Goal: Information Seeking & Learning: Learn about a topic

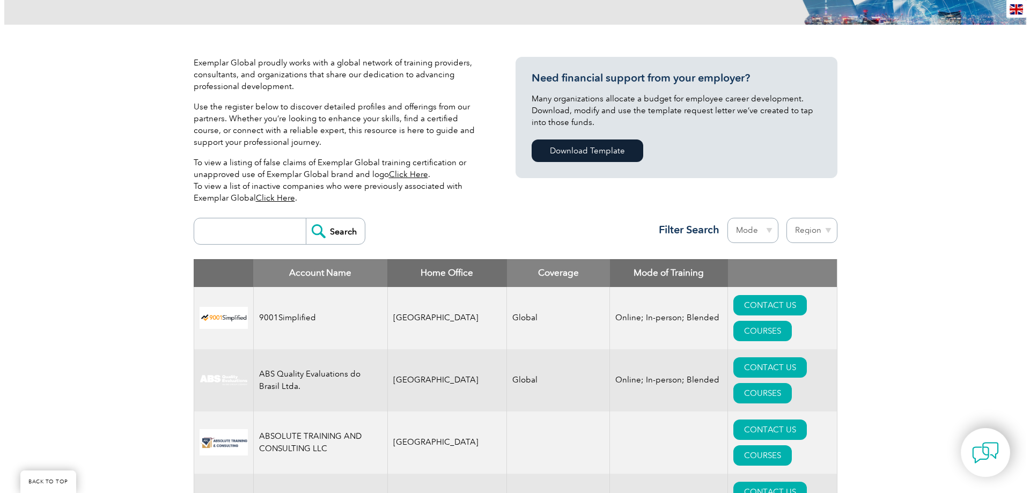
scroll to position [215, 0]
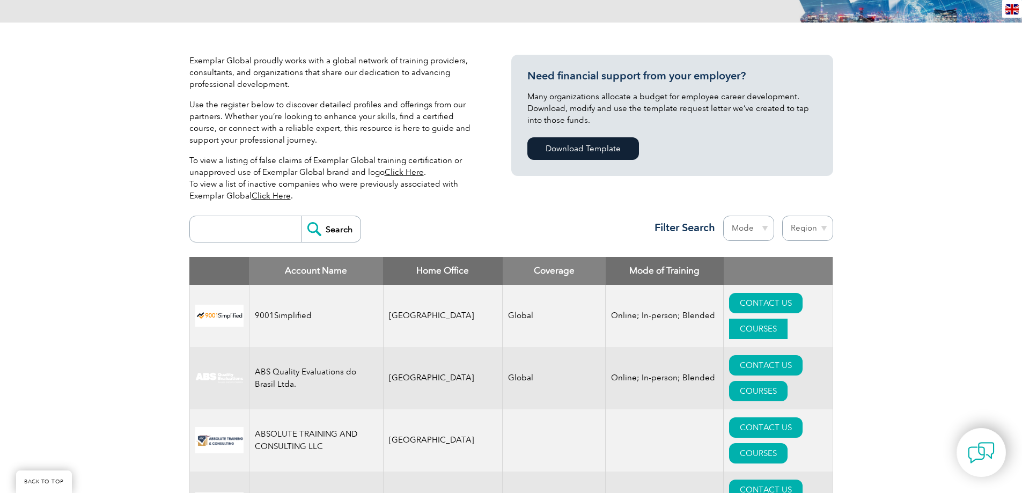
click at [788, 319] on link "COURSES" at bounding box center [758, 329] width 58 height 20
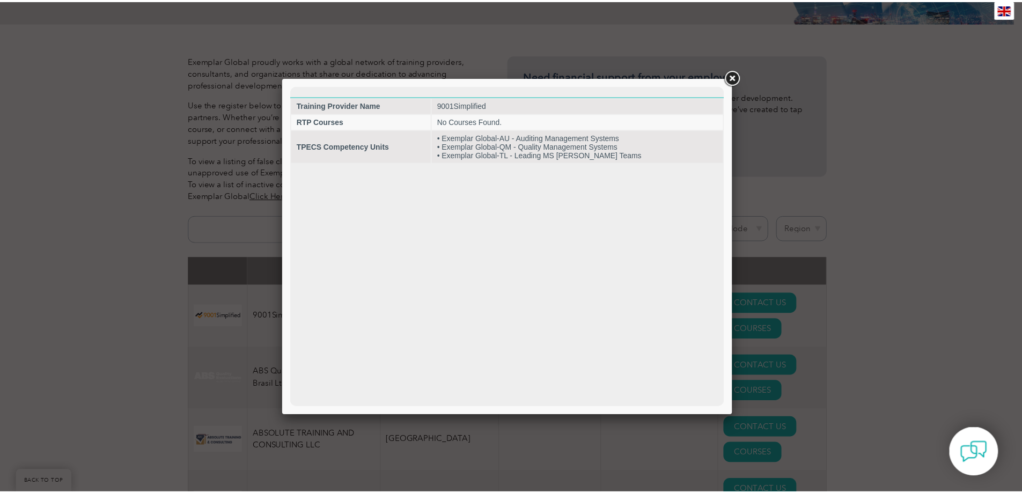
scroll to position [0, 0]
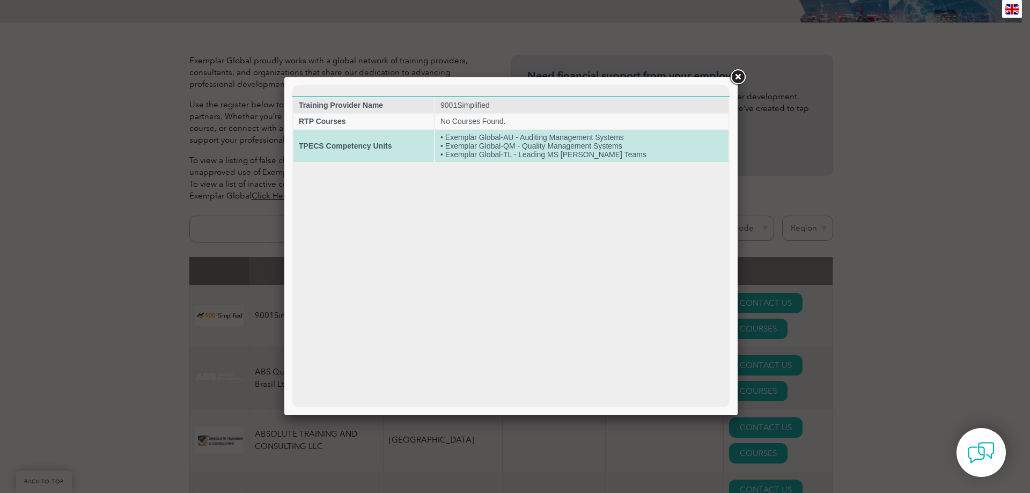
click at [579, 147] on td "• Exemplar Global-AU - Auditing Management Systems • Exemplar Global-QM - Quali…" at bounding box center [582, 146] width 294 height 32
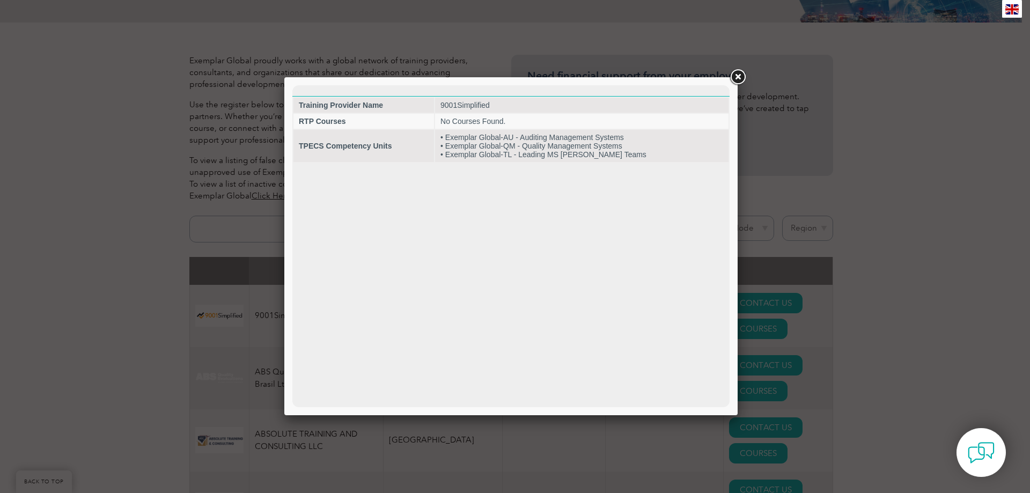
click at [736, 74] on link at bounding box center [737, 77] width 19 height 19
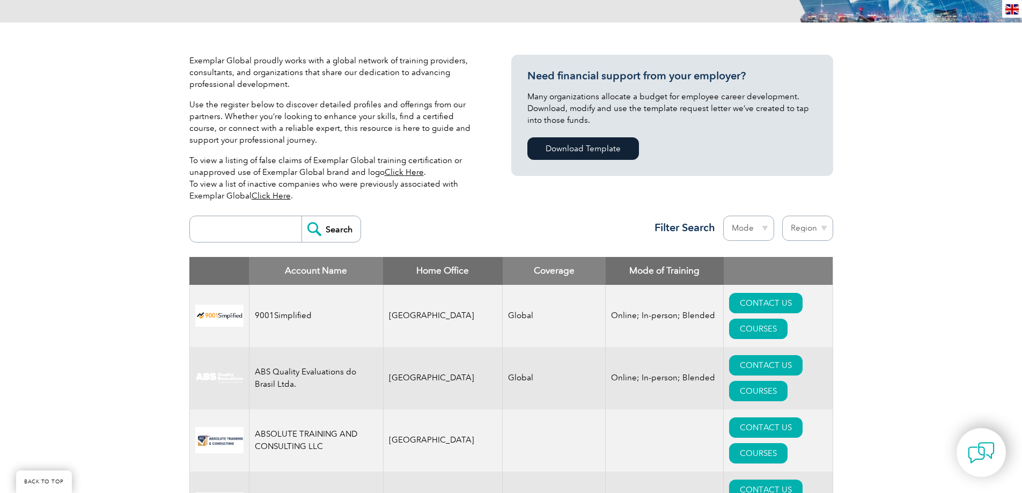
click at [807, 226] on select "Region Australia Bahrain Bangladesh Brazil Canada Colombia Dominican Republic E…" at bounding box center [808, 228] width 51 height 25
select select "Canada"
click at [783, 216] on select "Region Australia Bahrain Bangladesh Brazil Canada Colombia Dominican Republic E…" at bounding box center [808, 228] width 51 height 25
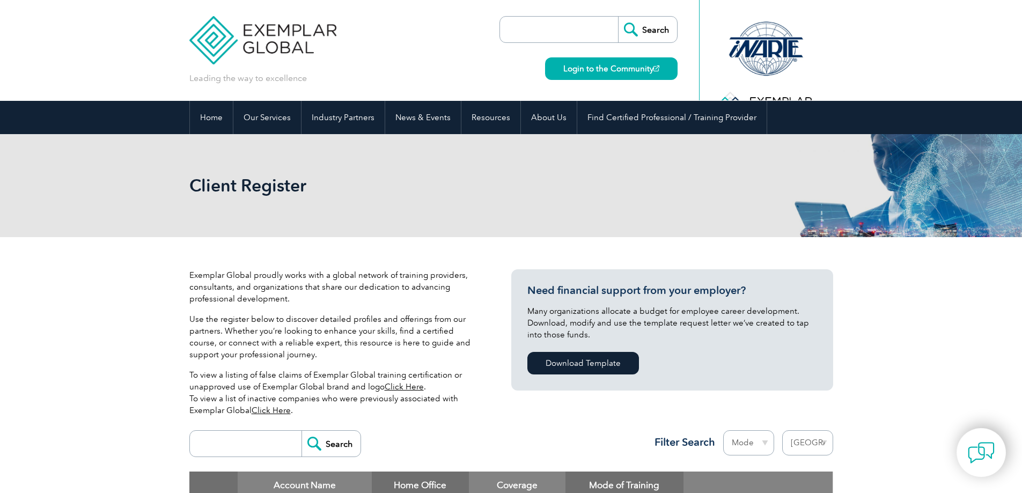
select select "Canada"
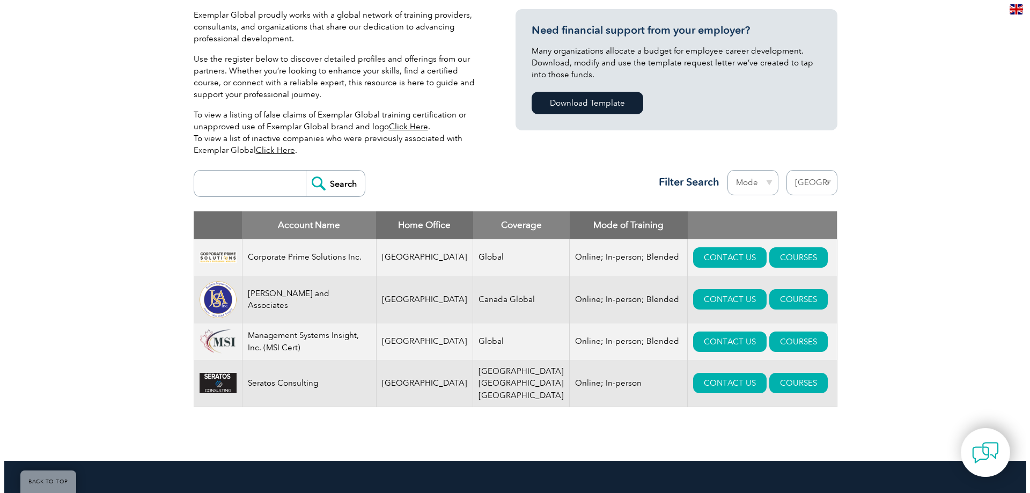
scroll to position [268, 0]
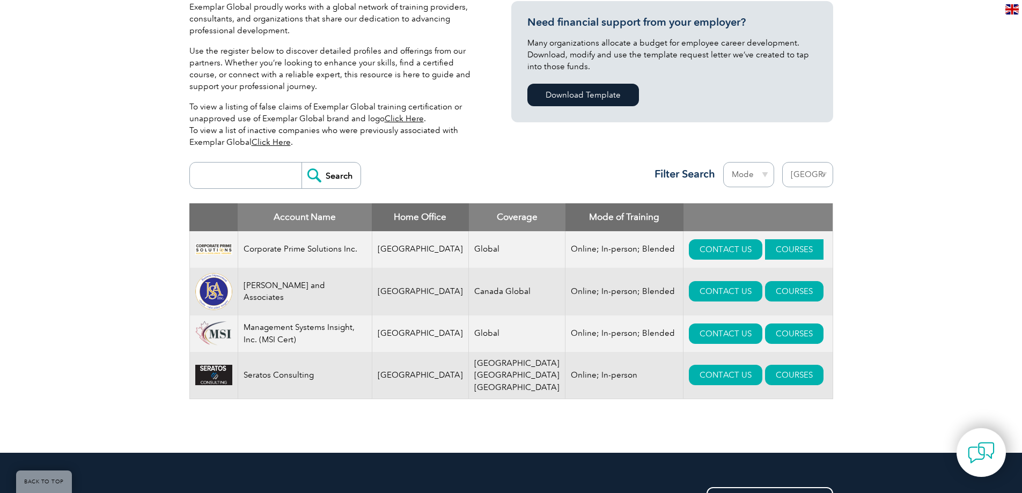
click at [770, 246] on link "COURSES" at bounding box center [794, 249] width 58 height 20
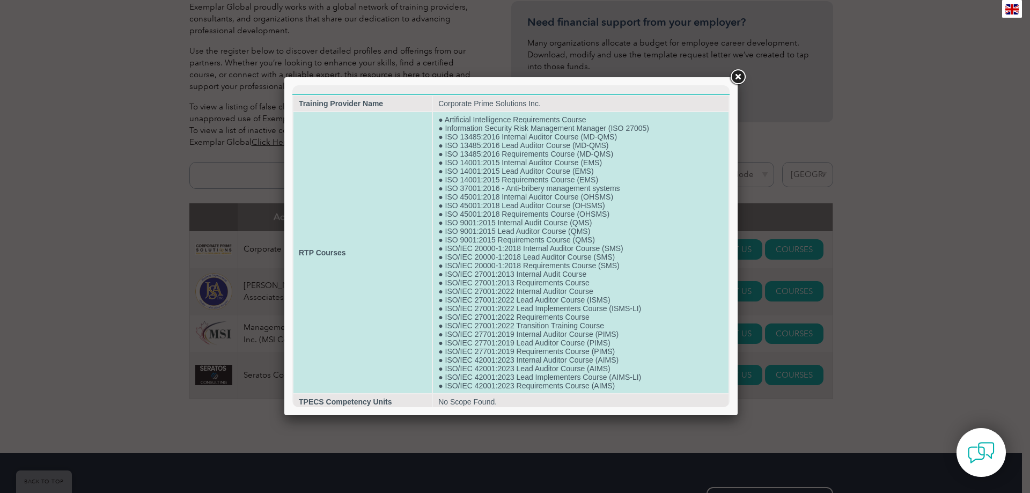
scroll to position [0, 0]
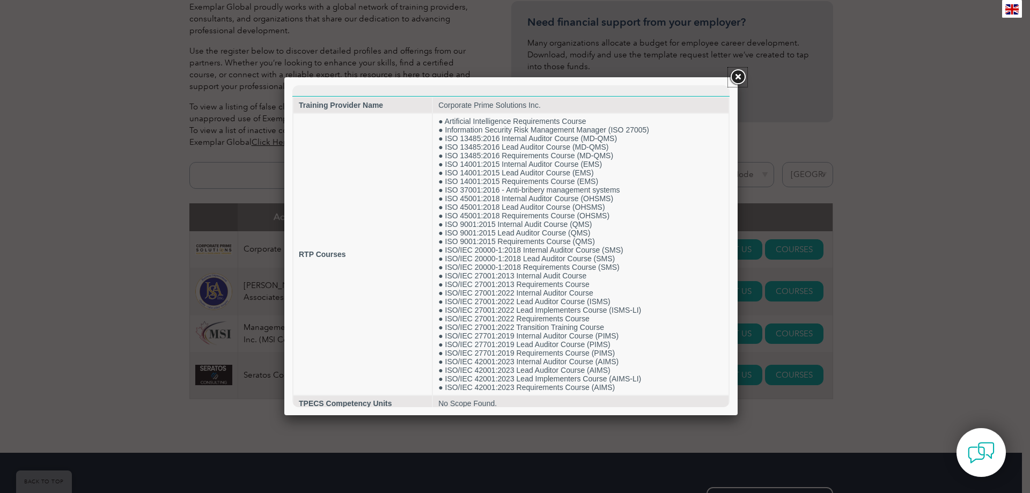
click at [738, 72] on link at bounding box center [737, 77] width 19 height 19
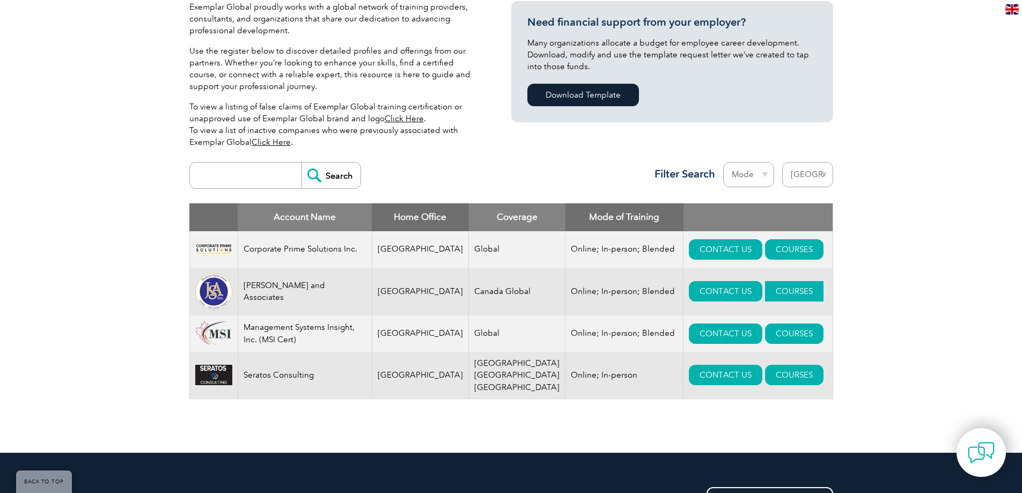
click at [765, 291] on link "COURSES" at bounding box center [794, 291] width 58 height 20
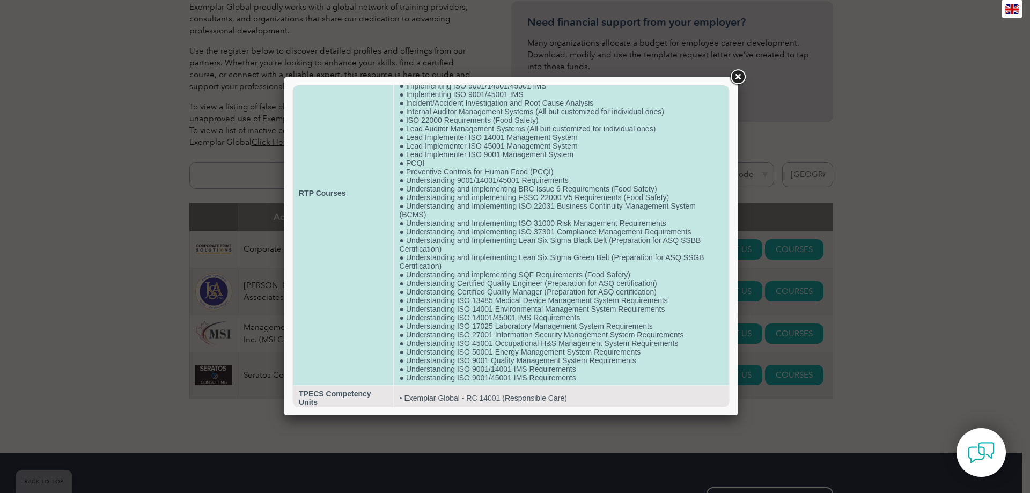
scroll to position [116, 0]
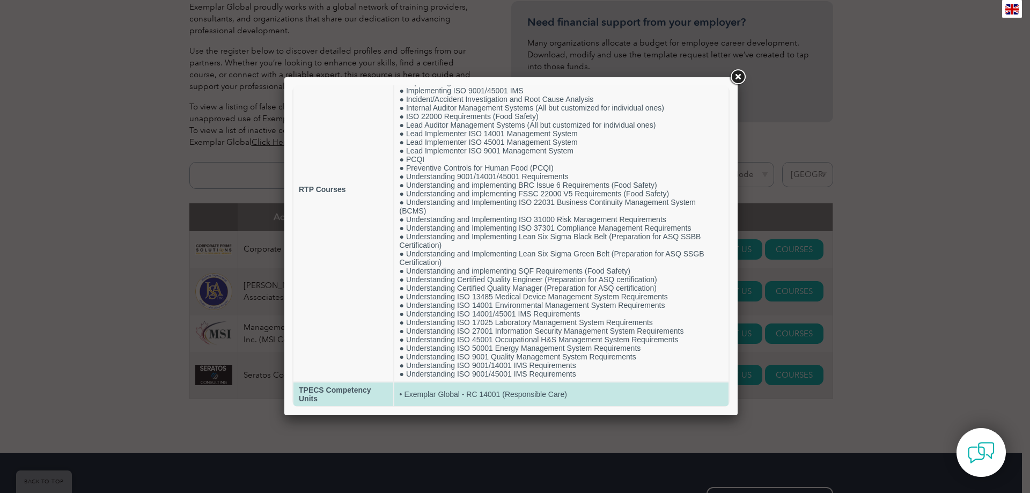
click at [523, 395] on td "• Exemplar Global - RC 14001 (Responsible Care)" at bounding box center [561, 395] width 334 height 24
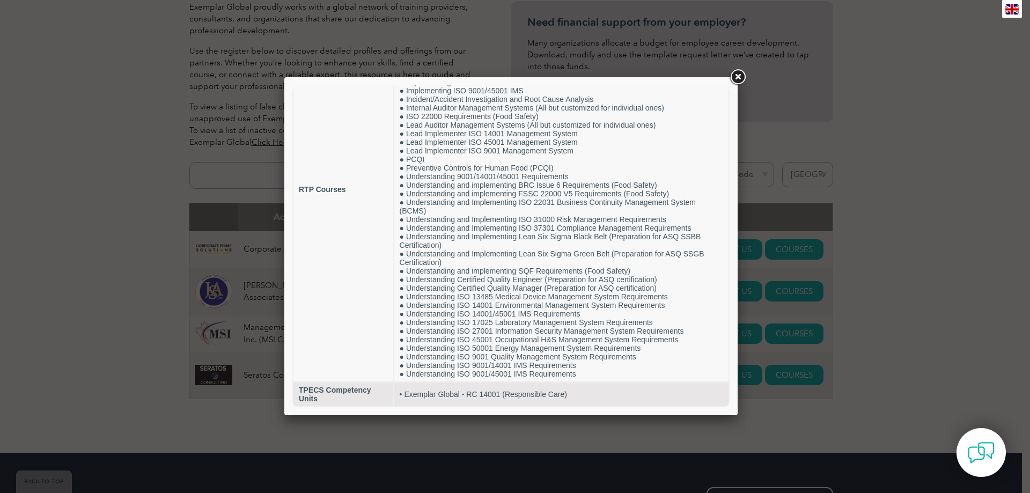
click at [738, 72] on link at bounding box center [737, 77] width 19 height 19
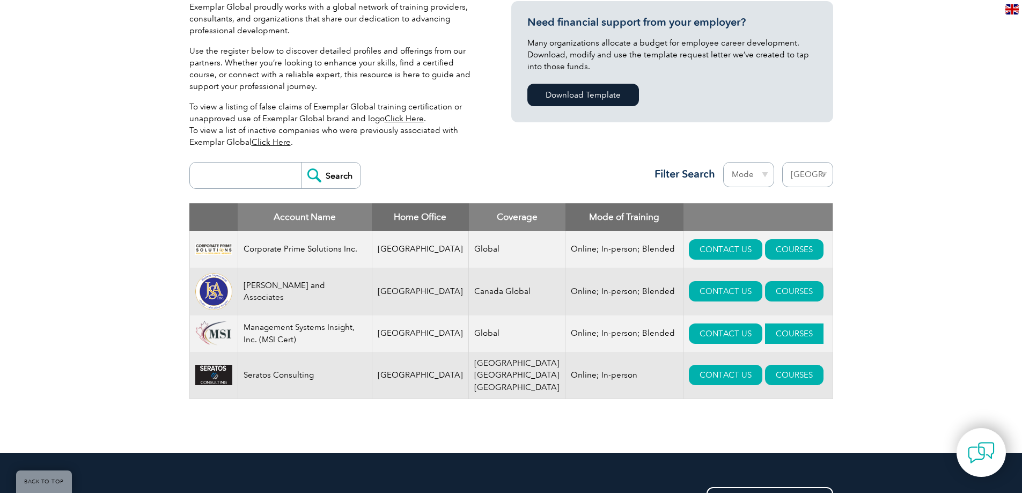
click at [765, 330] on link "COURSES" at bounding box center [794, 334] width 58 height 20
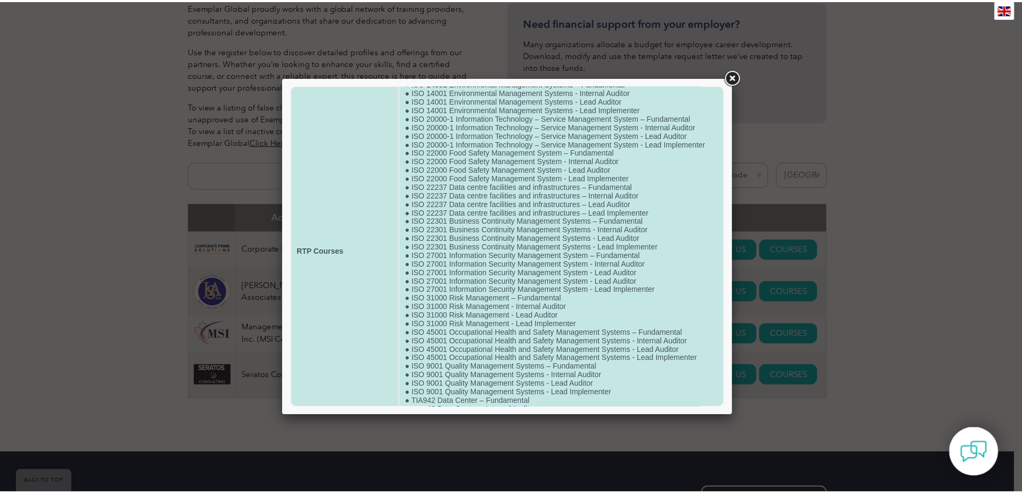
scroll to position [74, 0]
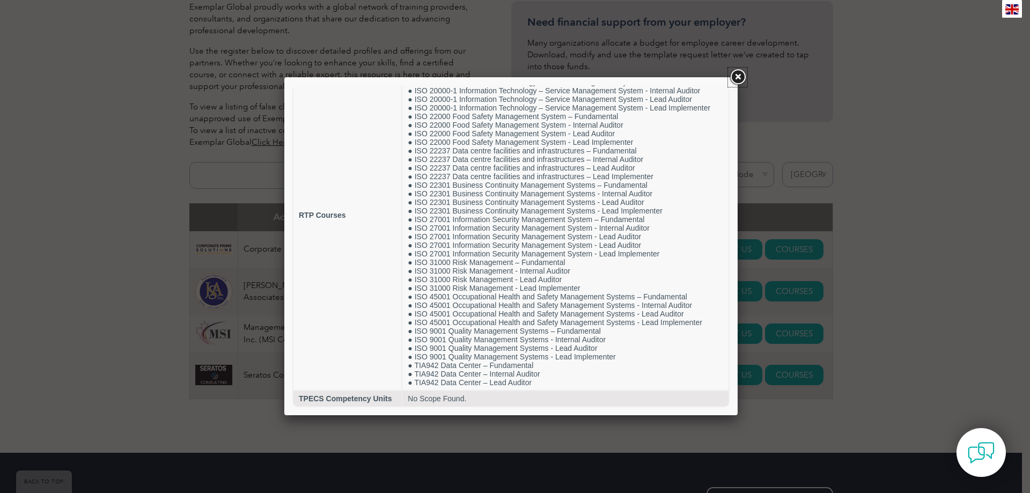
click at [742, 75] on link at bounding box center [737, 77] width 19 height 19
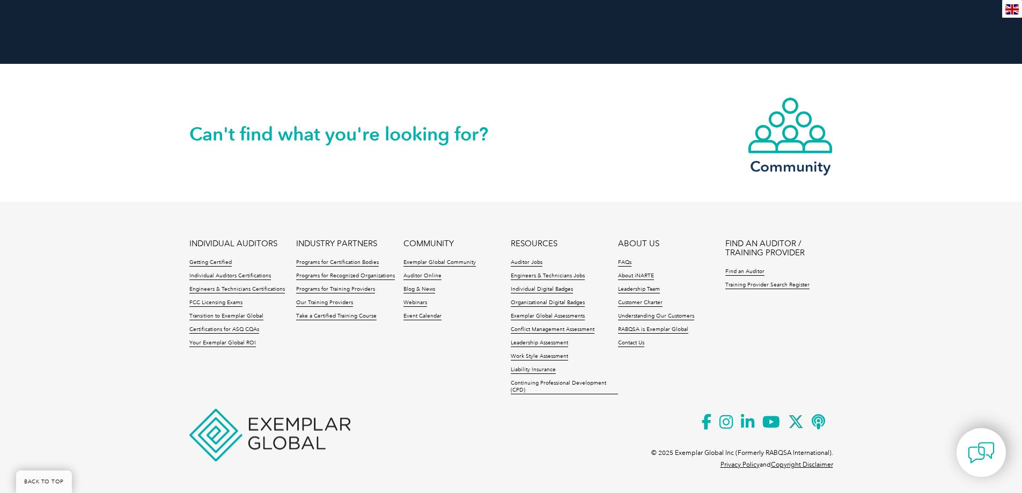
scroll to position [1192, 0]
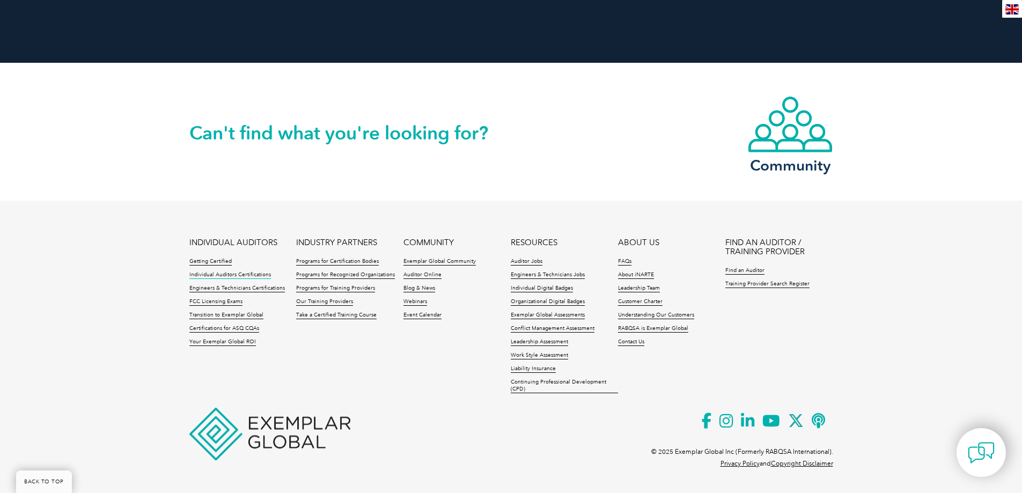
click at [253, 272] on link "Individual Auditors Certifications" at bounding box center [230, 276] width 82 height 8
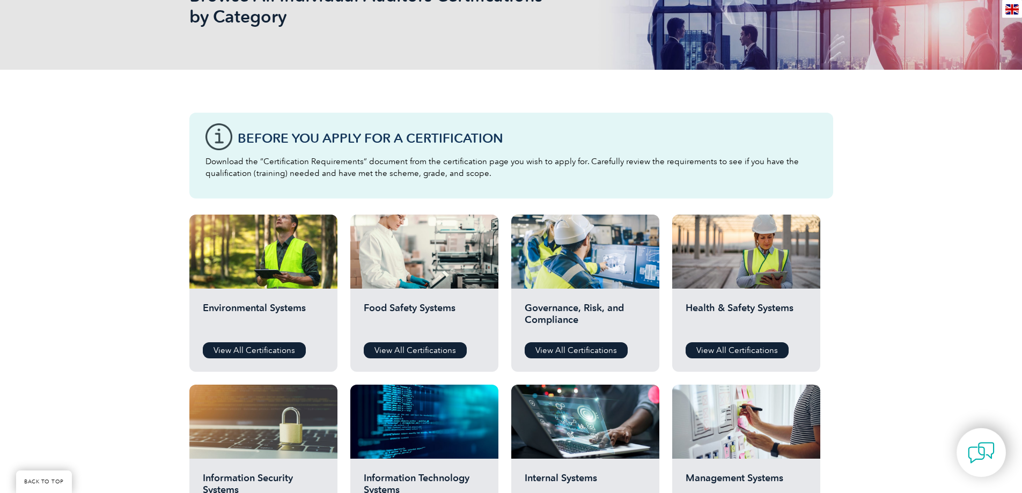
scroll to position [215, 0]
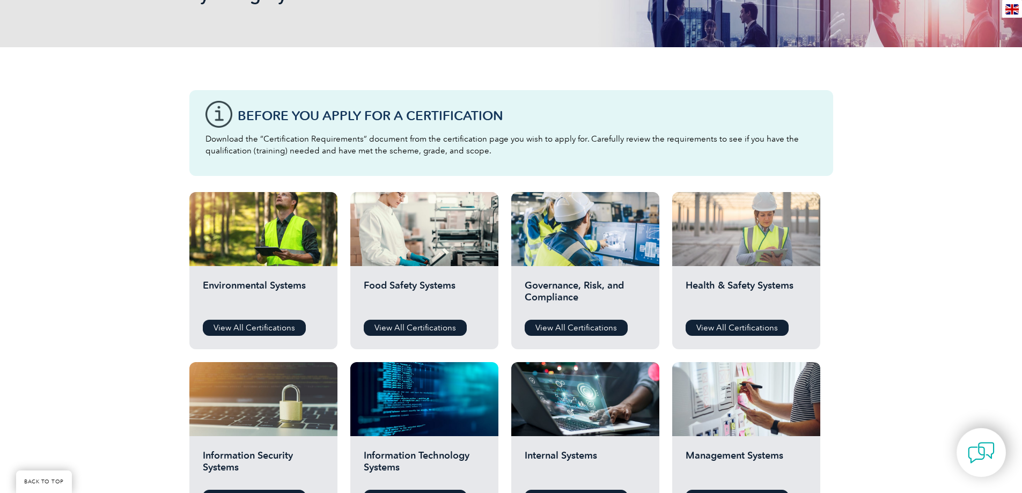
click at [743, 215] on div at bounding box center [746, 229] width 148 height 74
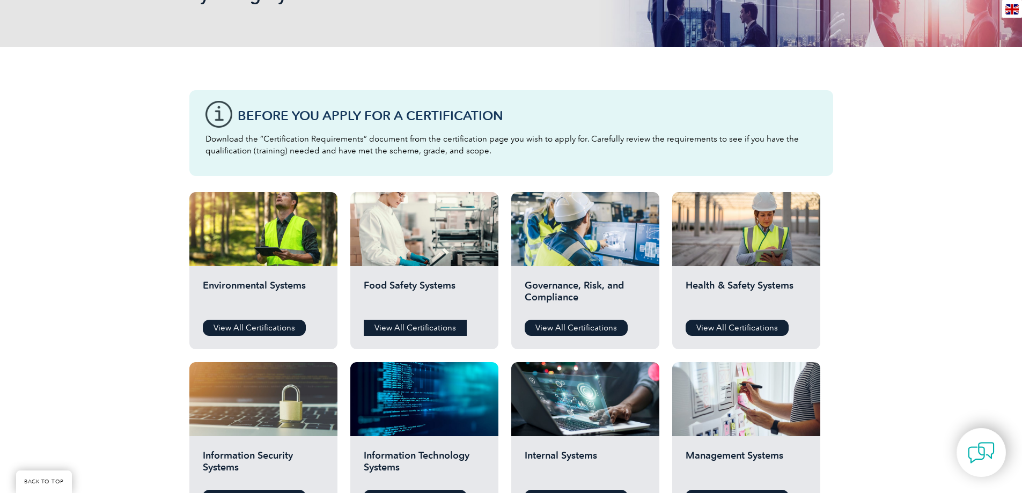
click at [417, 325] on link "View All Certifications" at bounding box center [415, 328] width 103 height 16
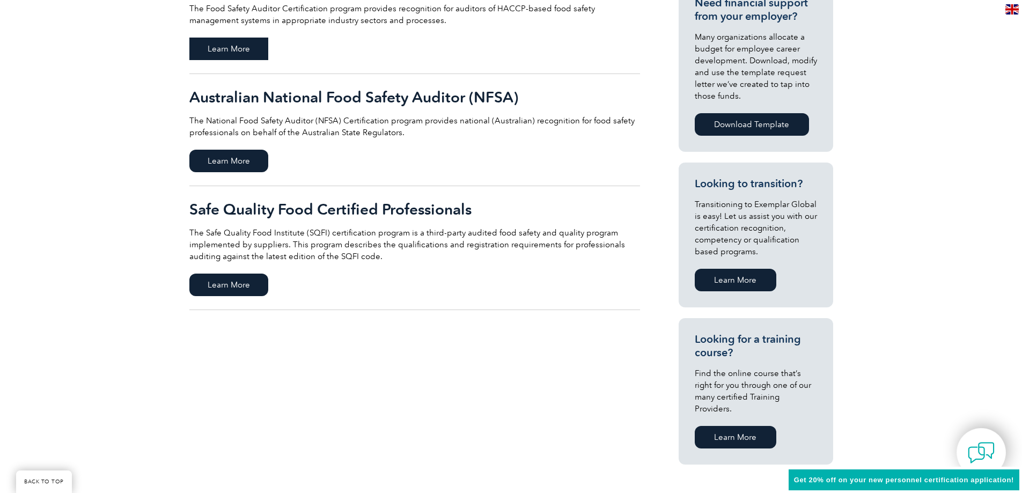
scroll to position [429, 0]
